Goal: Information Seeking & Learning: Find specific fact

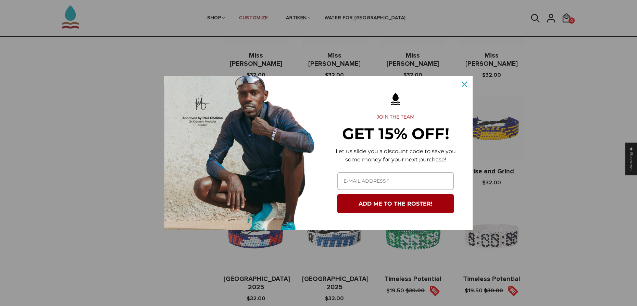
scroll to position [531, 0]
click at [463, 86] on icon "close icon" at bounding box center [464, 84] width 5 height 5
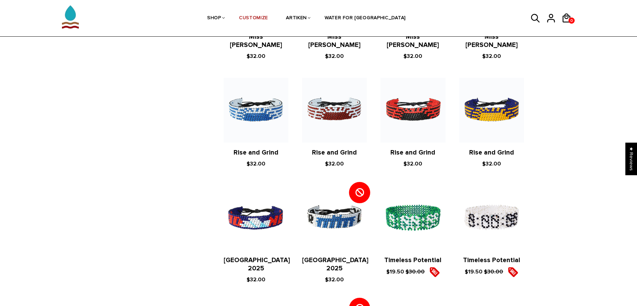
scroll to position [562, 0]
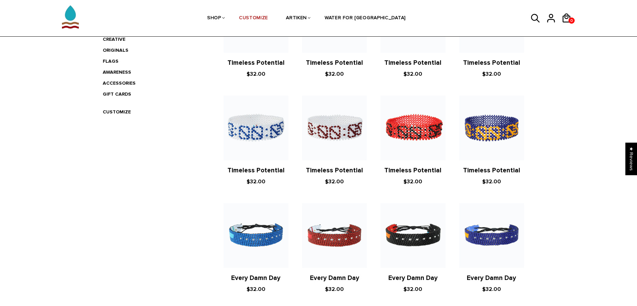
scroll to position [97, 0]
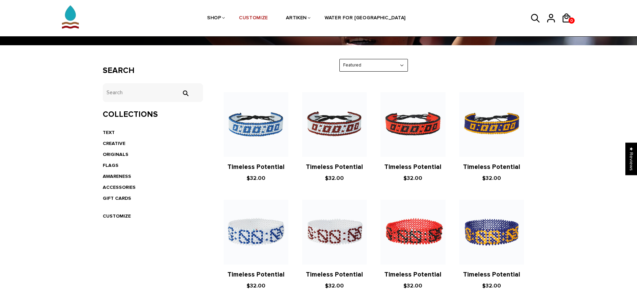
click at [535, 20] on icon at bounding box center [536, 18] width 10 height 16
click at [535, 19] on icon at bounding box center [536, 18] width 10 height 16
click at [534, 18] on icon at bounding box center [536, 18] width 10 height 16
click at [532, 17] on icon at bounding box center [535, 18] width 9 height 9
click at [116, 142] on link "CREATIVE" at bounding box center [114, 143] width 23 height 6
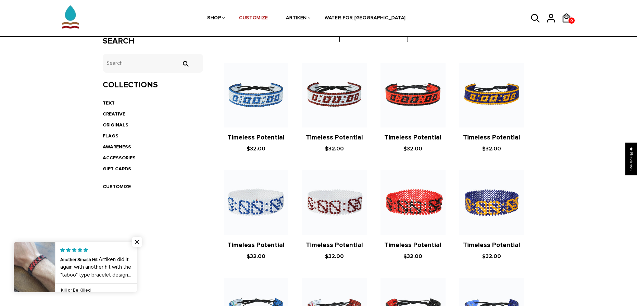
scroll to position [74, 0]
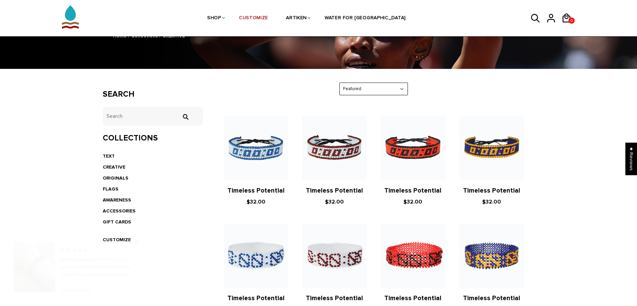
click at [536, 16] on icon at bounding box center [536, 18] width 10 height 16
click at [534, 20] on icon at bounding box center [536, 18] width 10 height 16
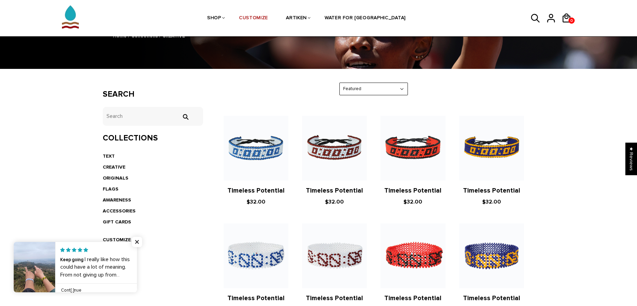
click at [531, 17] on icon at bounding box center [535, 18] width 9 height 9
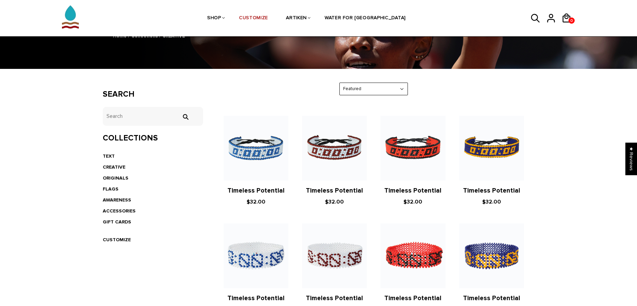
select select "created-descending"
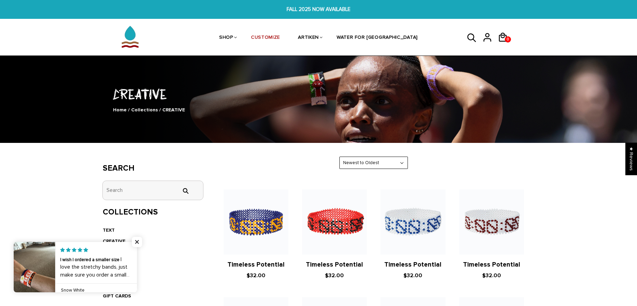
click at [120, 190] on input "tets" at bounding box center [153, 190] width 100 height 19
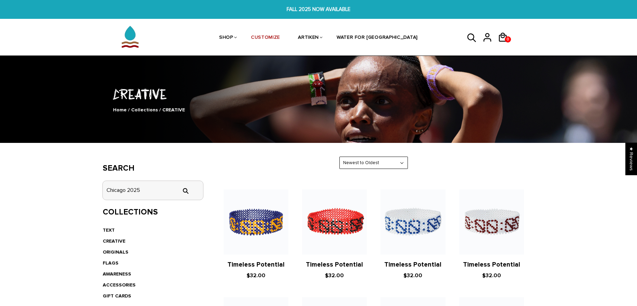
type input "Chicago 2025"
click at [185, 189] on input "" at bounding box center [186, 191] width 14 height 6
